Goal: Transaction & Acquisition: Purchase product/service

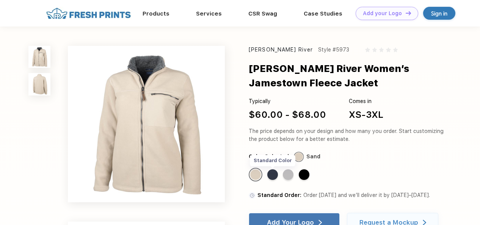
click at [272, 171] on div "Standard Color" at bounding box center [272, 175] width 11 height 11
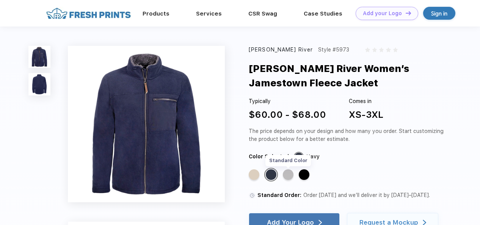
click at [288, 174] on div "Standard Color" at bounding box center [288, 175] width 11 height 11
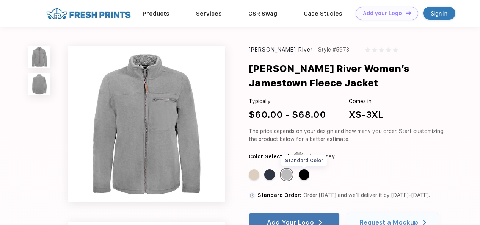
click at [305, 174] on div "Standard Color" at bounding box center [304, 175] width 11 height 11
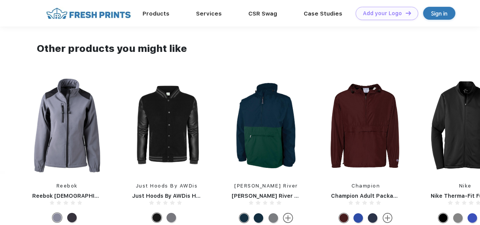
scroll to position [523, 0]
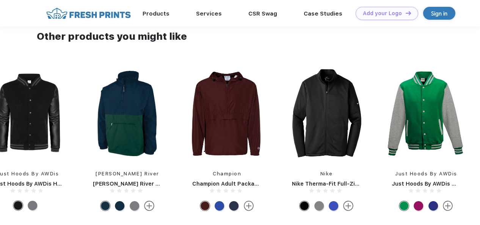
drag, startPoint x: 375, startPoint y: 130, endPoint x: 97, endPoint y: 171, distance: 280.8
click at [97, 171] on div "Cutter & Buck Cutter and Buck Clique Telemark Stretch Softshell Full Zip Mens J…" at bounding box center [476, 140] width 2192 height 149
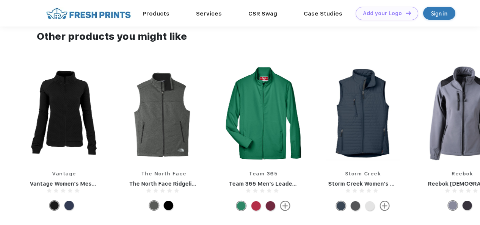
drag, startPoint x: 466, startPoint y: 121, endPoint x: -2, endPoint y: 241, distance: 482.6
drag, startPoint x: 464, startPoint y: 105, endPoint x: 484, endPoint y: 64, distance: 46.0
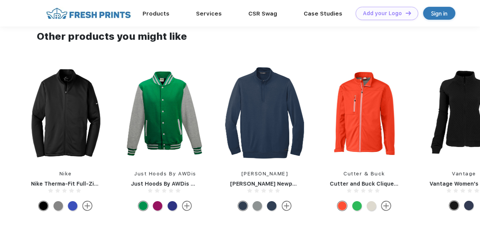
drag, startPoint x: 75, startPoint y: 120, endPoint x: 484, endPoint y: 105, distance: 409.2
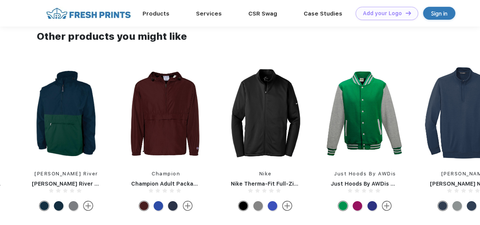
drag, startPoint x: 260, startPoint y: 126, endPoint x: 484, endPoint y: 125, distance: 224.2
click at [266, 121] on img at bounding box center [265, 114] width 85 height 96
